Goal: Information Seeking & Learning: Learn about a topic

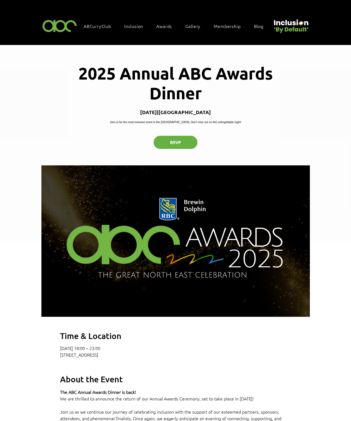
scroll to position [19, 0]
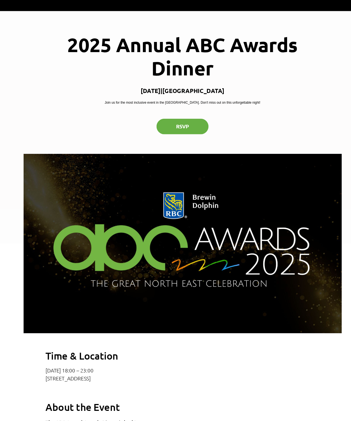
scroll to position [0, 9]
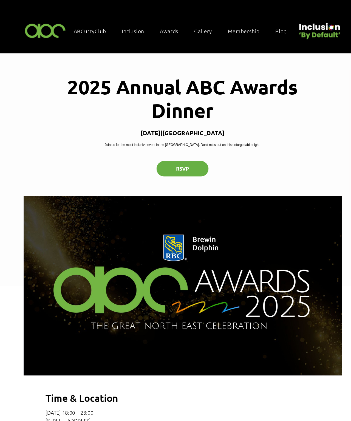
click at [115, 27] on span "Inclusion" at bounding box center [124, 26] width 19 height 6
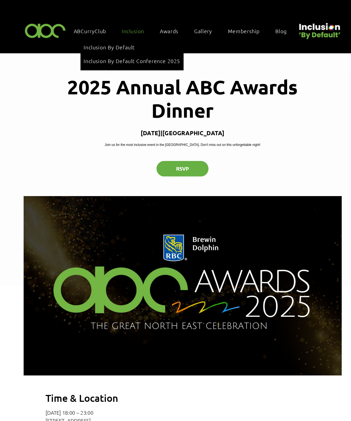
click at [89, 42] on span "Inclusion By Default" at bounding box center [104, 40] width 43 height 6
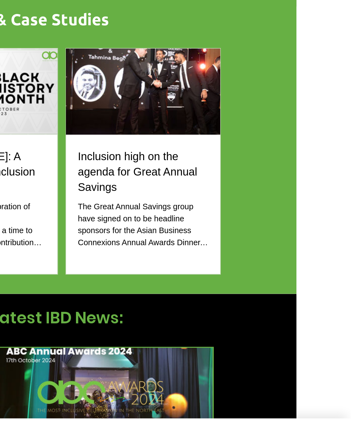
scroll to position [266, 30]
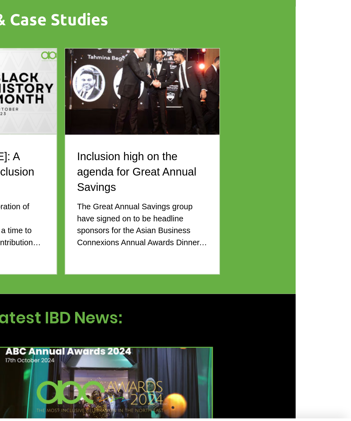
click at [200, 283] on div "The Great Annual Savings group have signed on to be headline sponsors for the A…" at bounding box center [236, 296] width 72 height 26
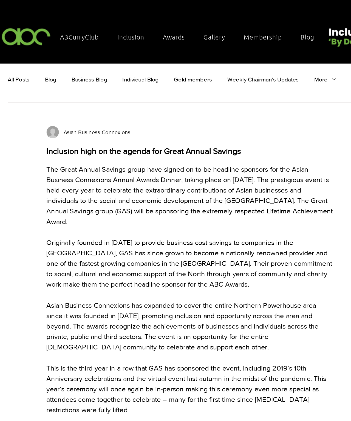
click at [156, 23] on span "Awards" at bounding box center [164, 26] width 16 height 6
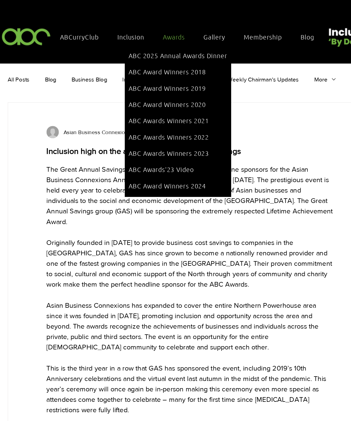
click at [132, 128] on span "ABC Award Winners 2024" at bounding box center [159, 131] width 55 height 6
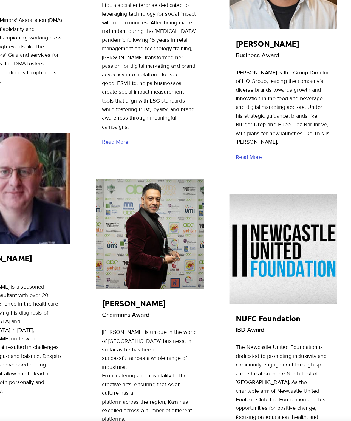
scroll to position [536, 0]
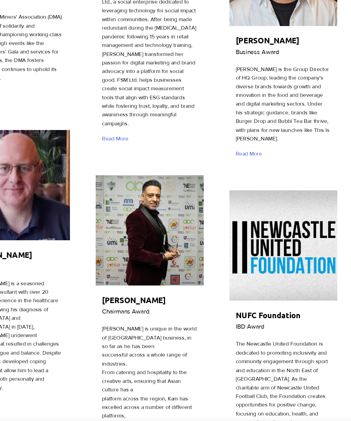
click at [142, 198] on span "Read More" at bounding box center [151, 200] width 19 height 5
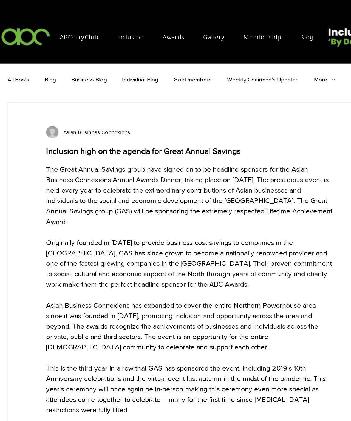
click at [156, 27] on span "Awards" at bounding box center [164, 26] width 16 height 6
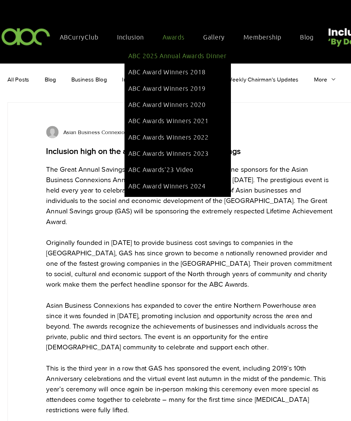
click at [132, 39] on span "ABC 2025 Annual Awards Dinner" at bounding box center [167, 39] width 70 height 6
